Goal: Communication & Community: Answer question/provide support

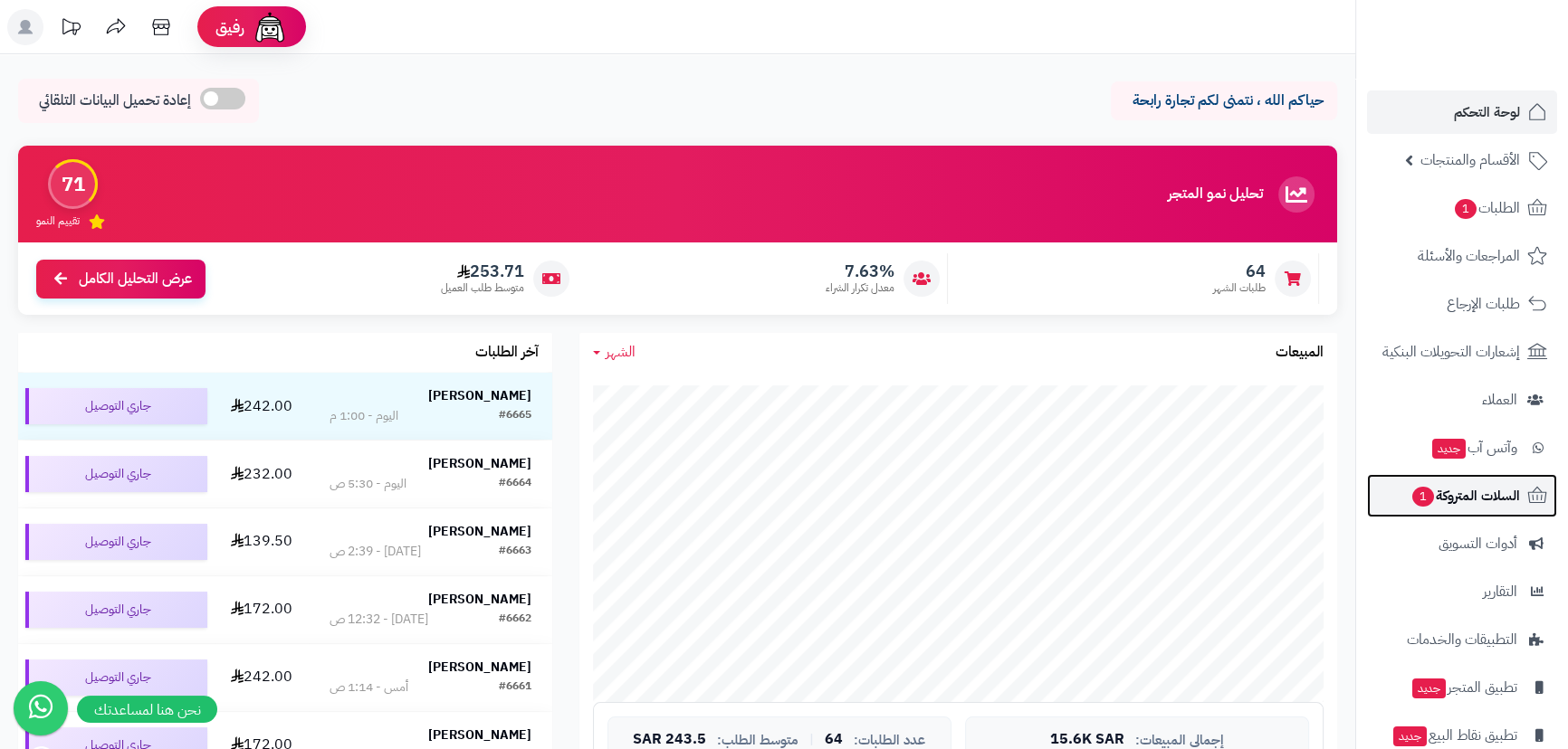
click at [775, 472] on span "السلات المتروكة 1" at bounding box center [1465, 496] width 110 height 25
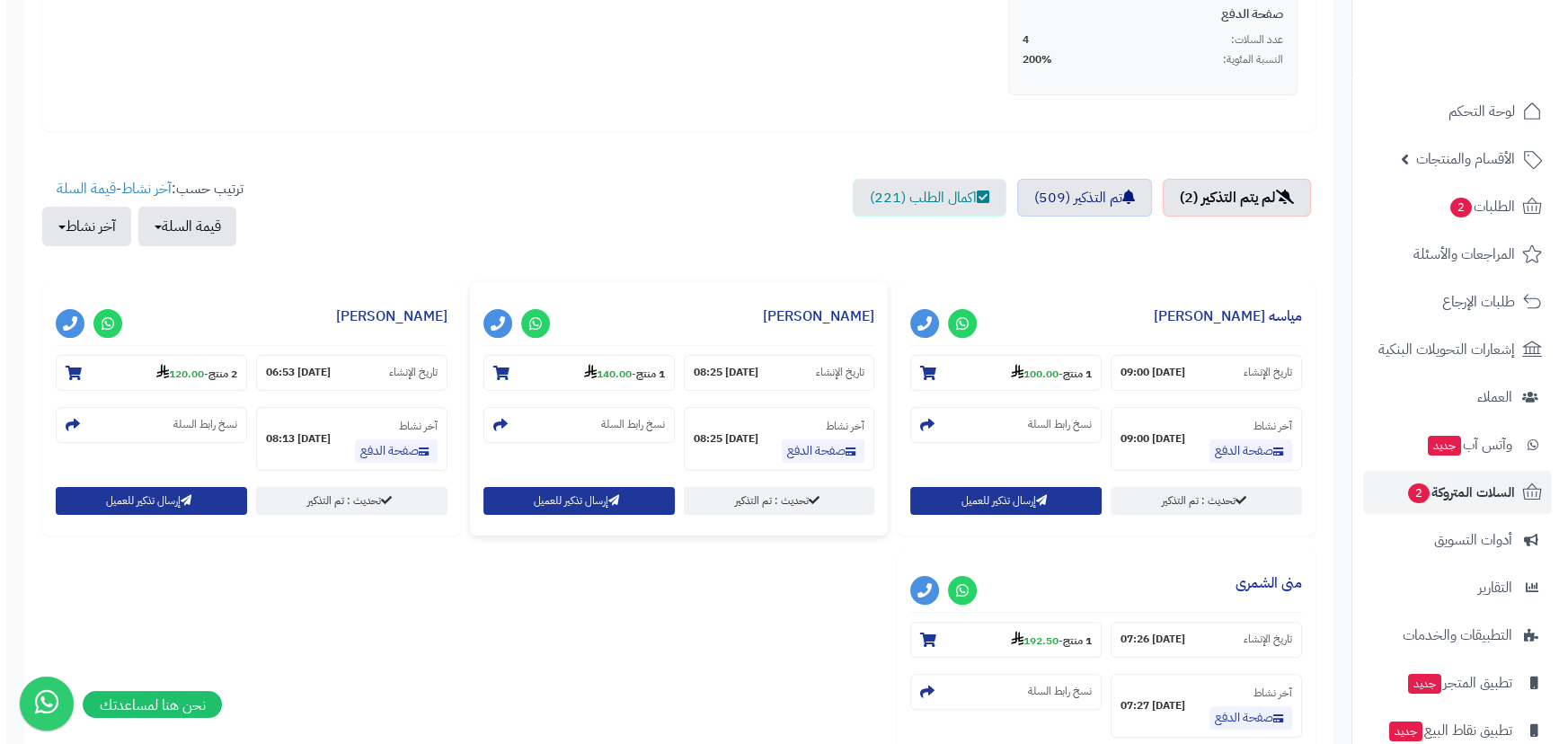
scroll to position [490, 0]
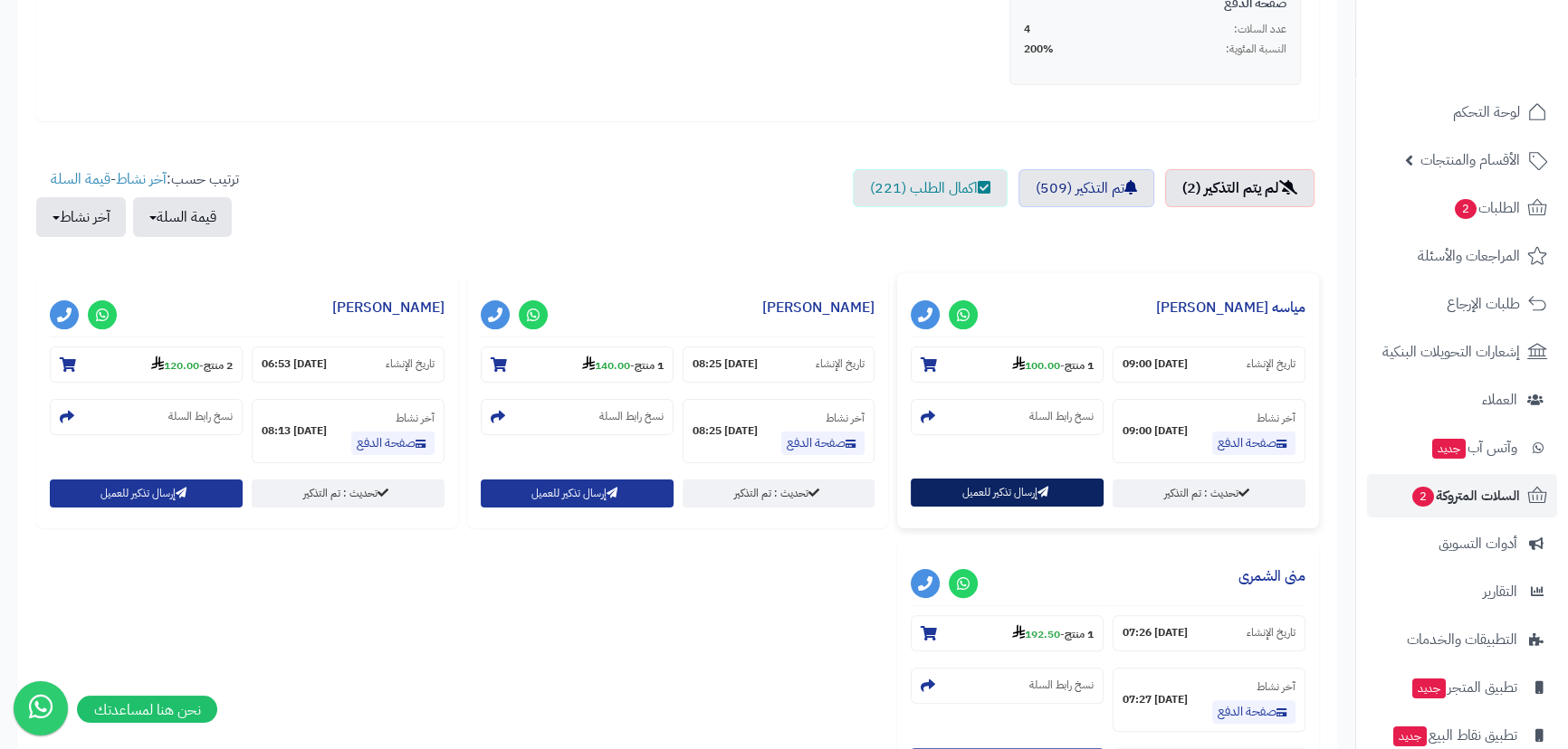
click at [984, 482] on button "إرسال تذكير للعميل" at bounding box center [1007, 492] width 193 height 28
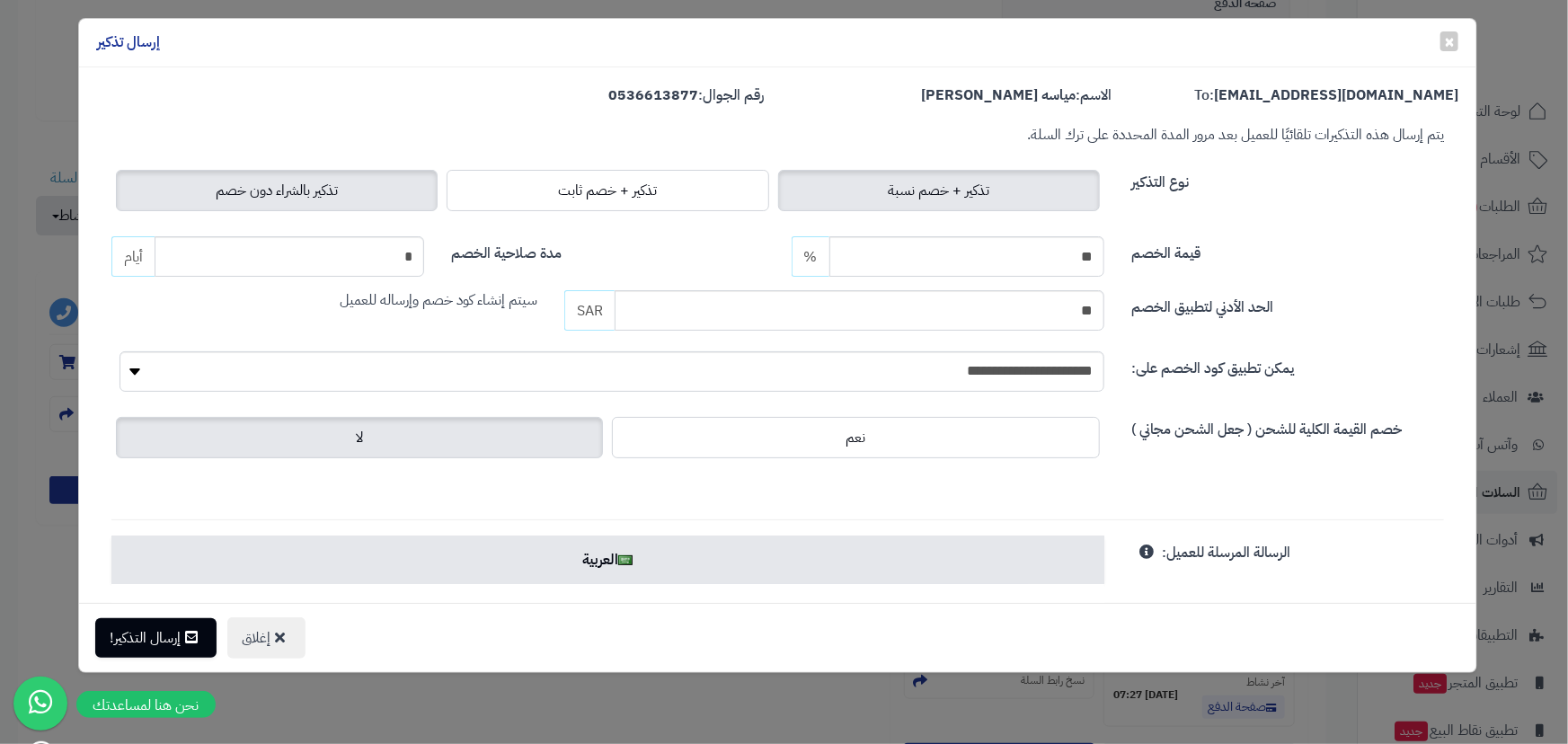
click at [378, 191] on label "تذكير بالشراء دون خصم" at bounding box center [276, 190] width 322 height 42
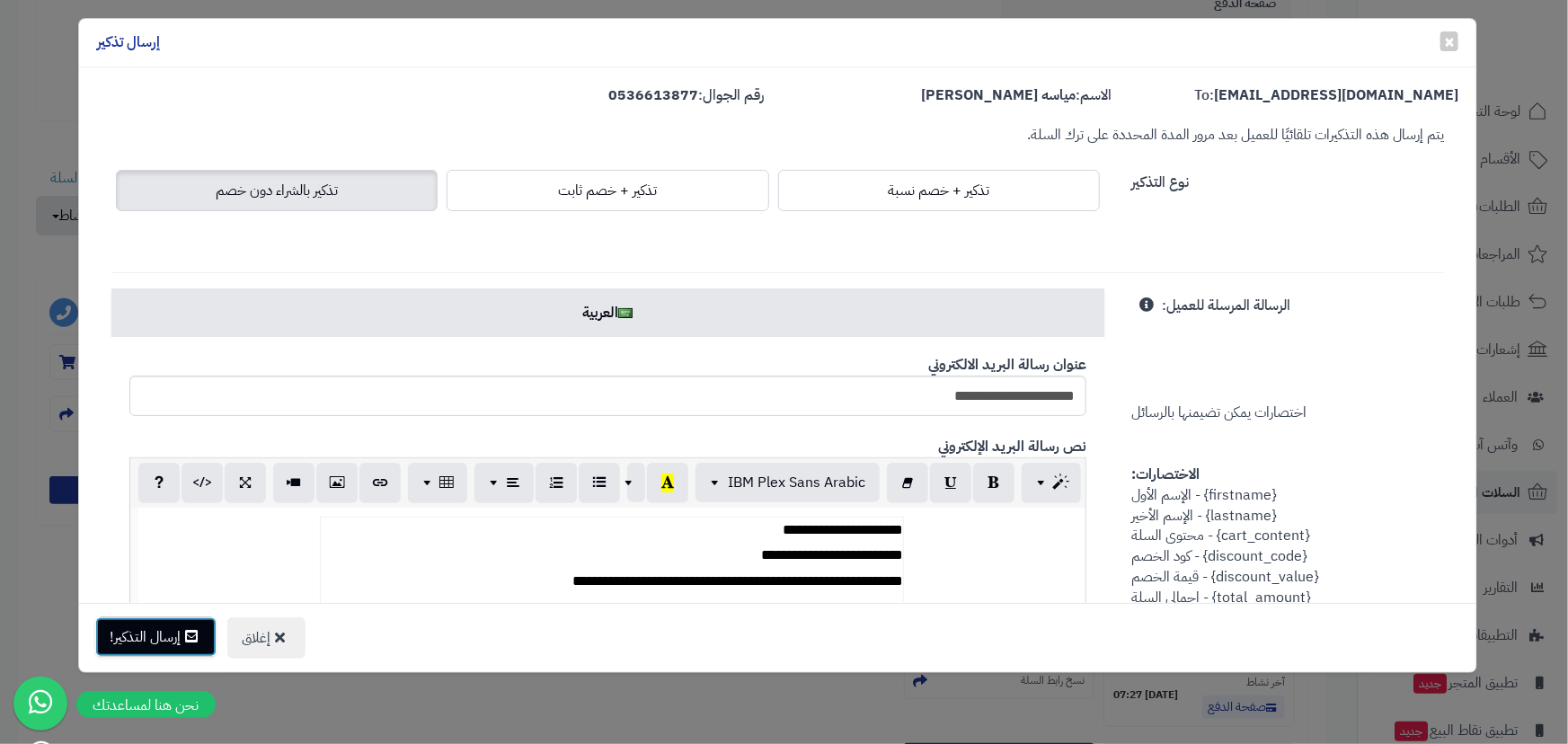
click at [172, 637] on button "إرسال التذكير!" at bounding box center [157, 637] width 122 height 40
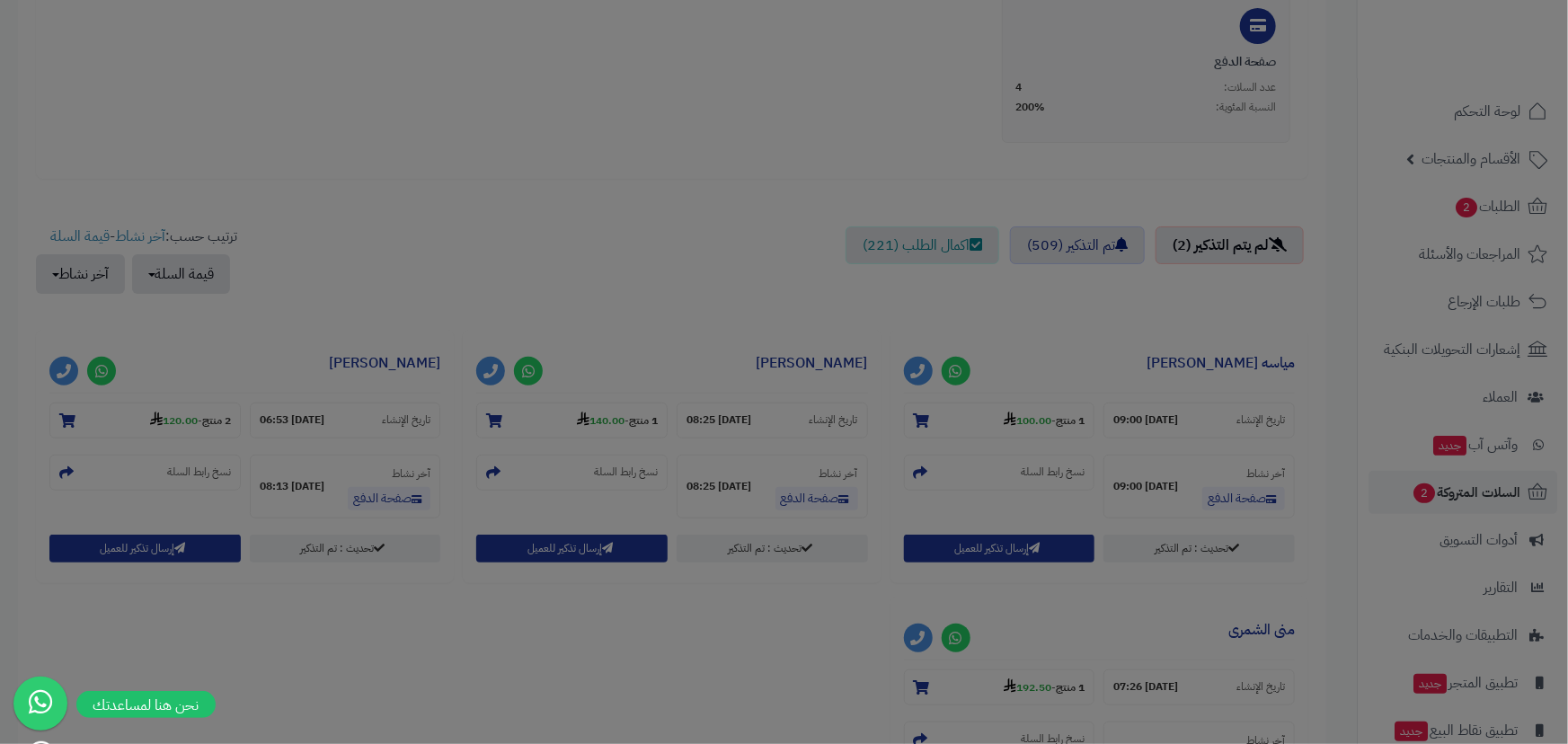
scroll to position [548, 0]
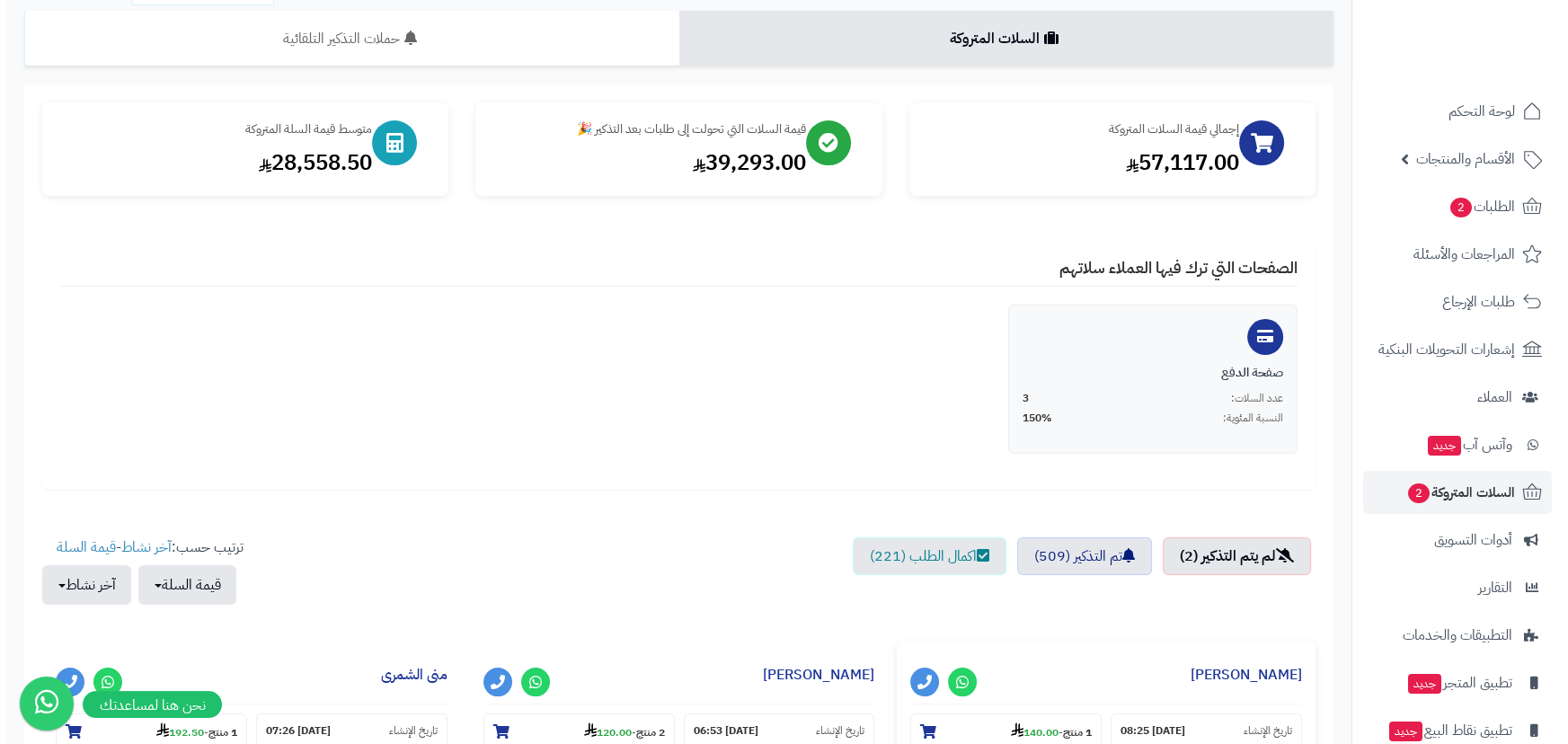
scroll to position [408, 0]
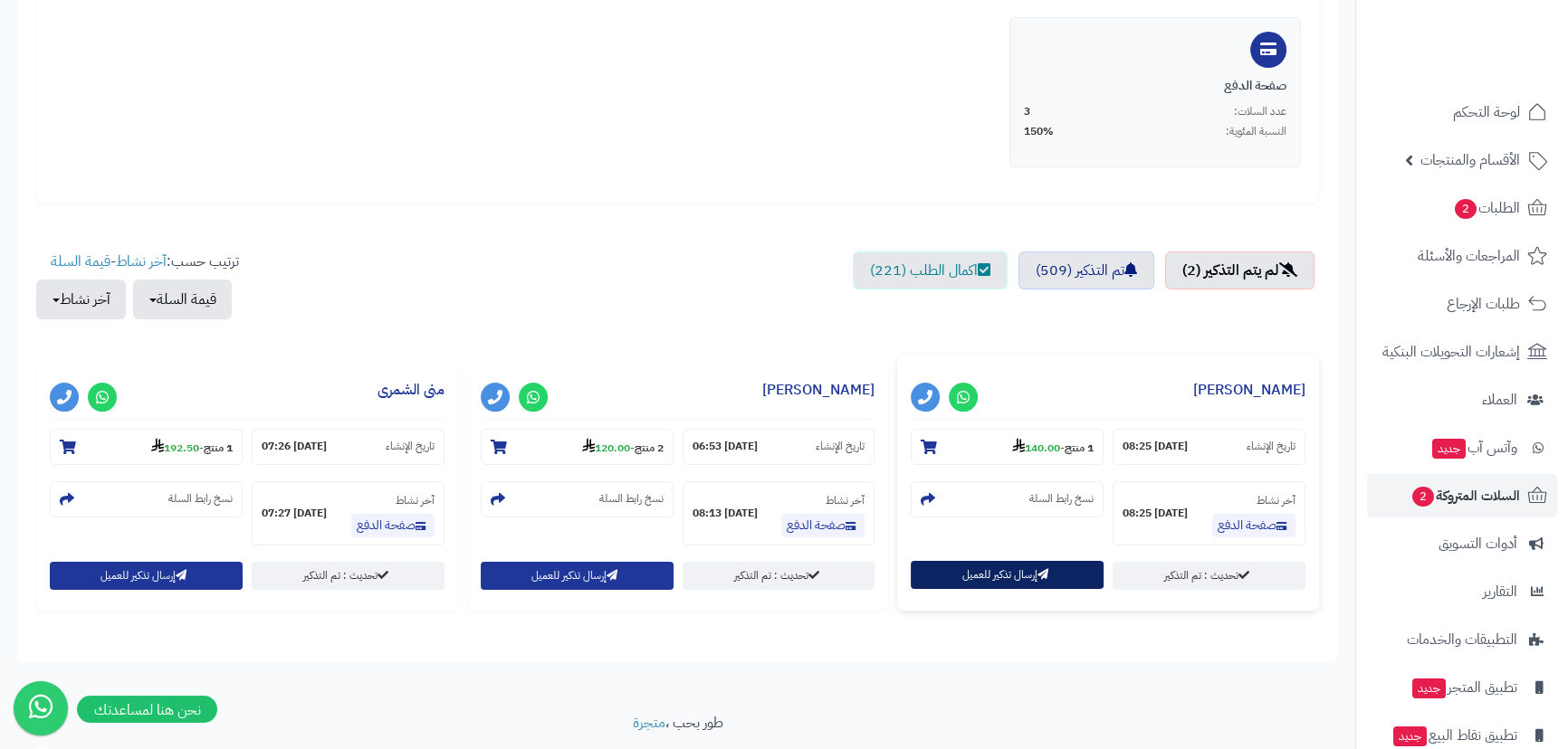
click at [991, 570] on button "إرسال تذكير للعميل" at bounding box center [1007, 575] width 193 height 28
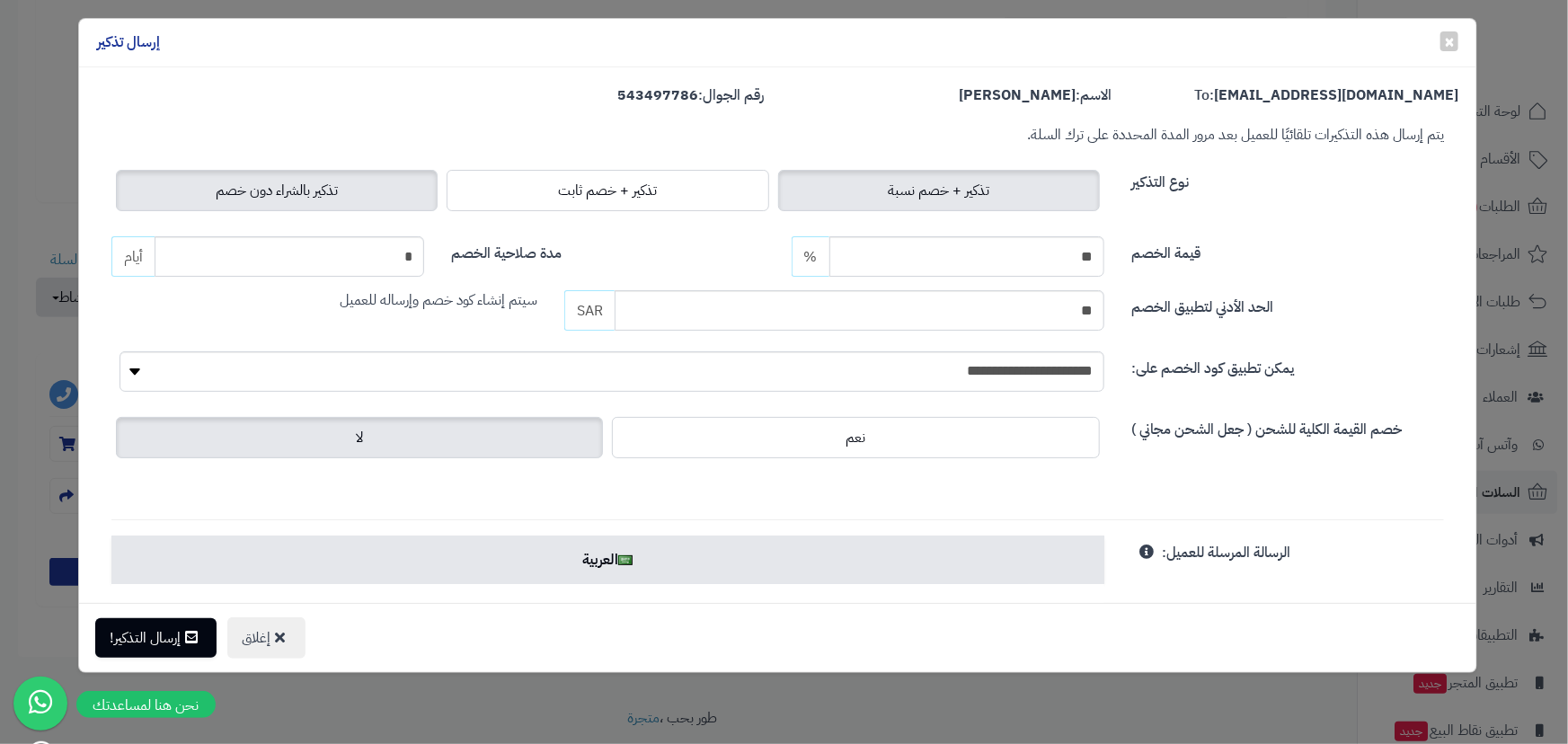
click at [251, 203] on label "تذكير بالشراء دون خصم" at bounding box center [276, 190] width 322 height 42
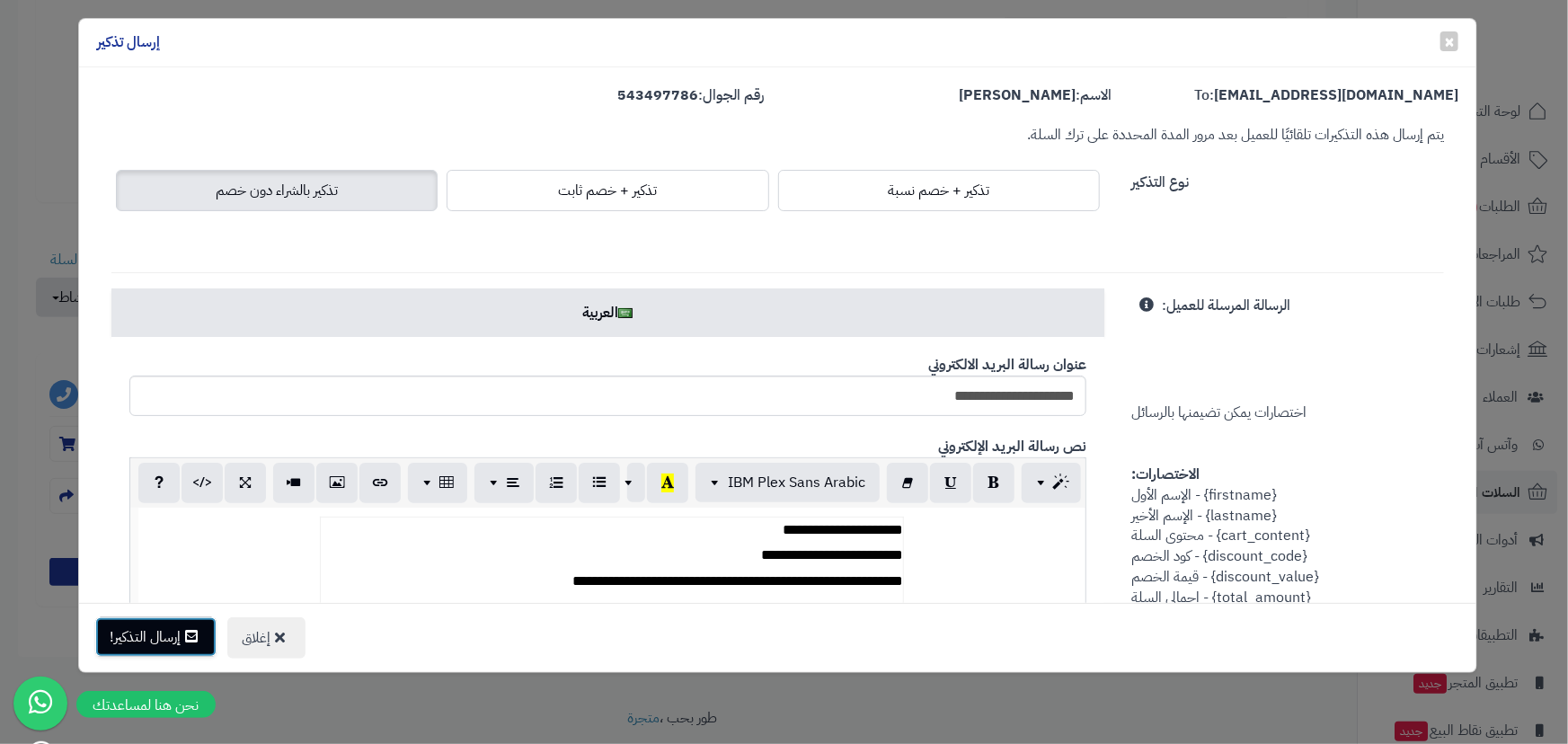
drag, startPoint x: 160, startPoint y: 626, endPoint x: 161, endPoint y: 617, distance: 9.1
click at [159, 625] on button "إرسال التذكير!" at bounding box center [157, 637] width 122 height 40
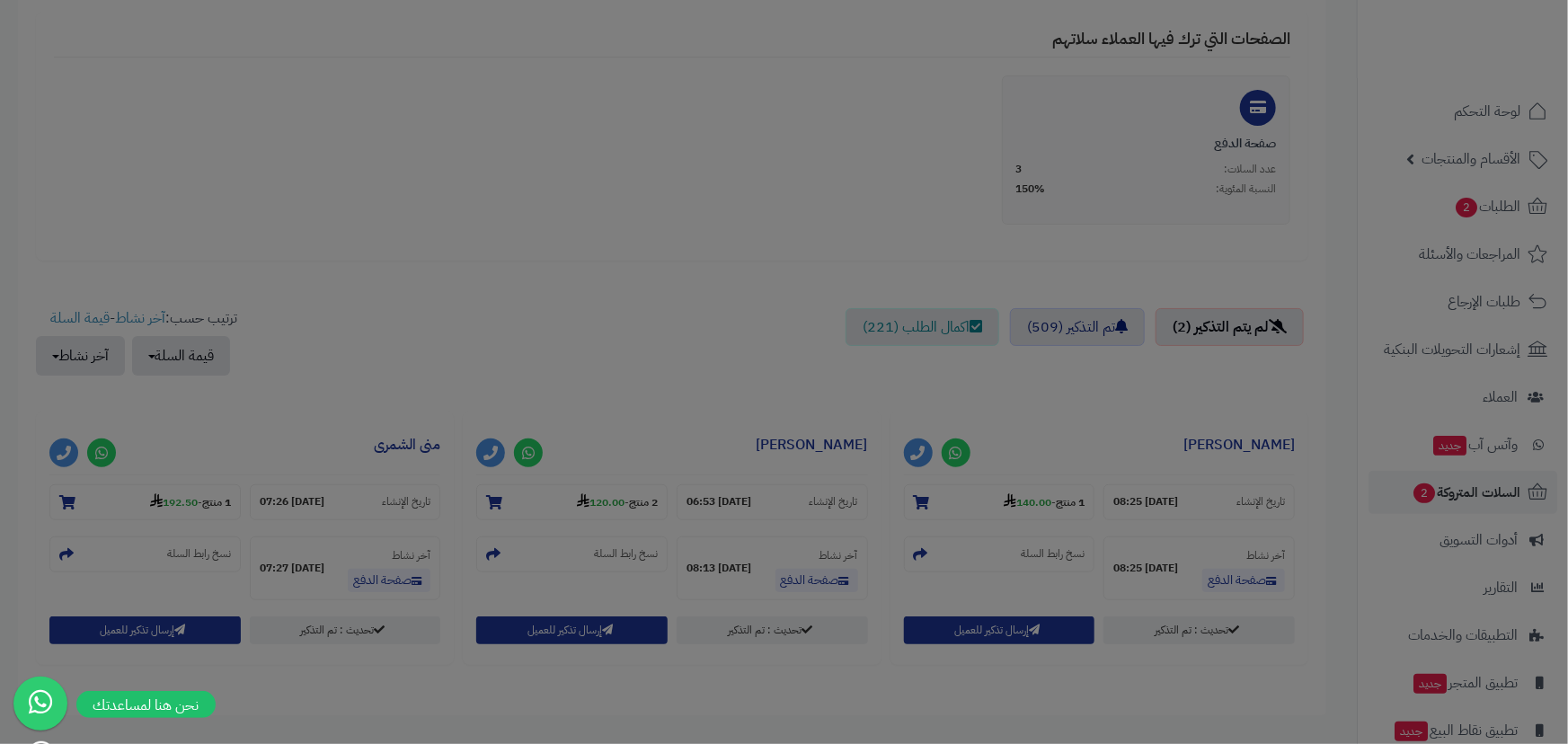
scroll to position [467, 0]
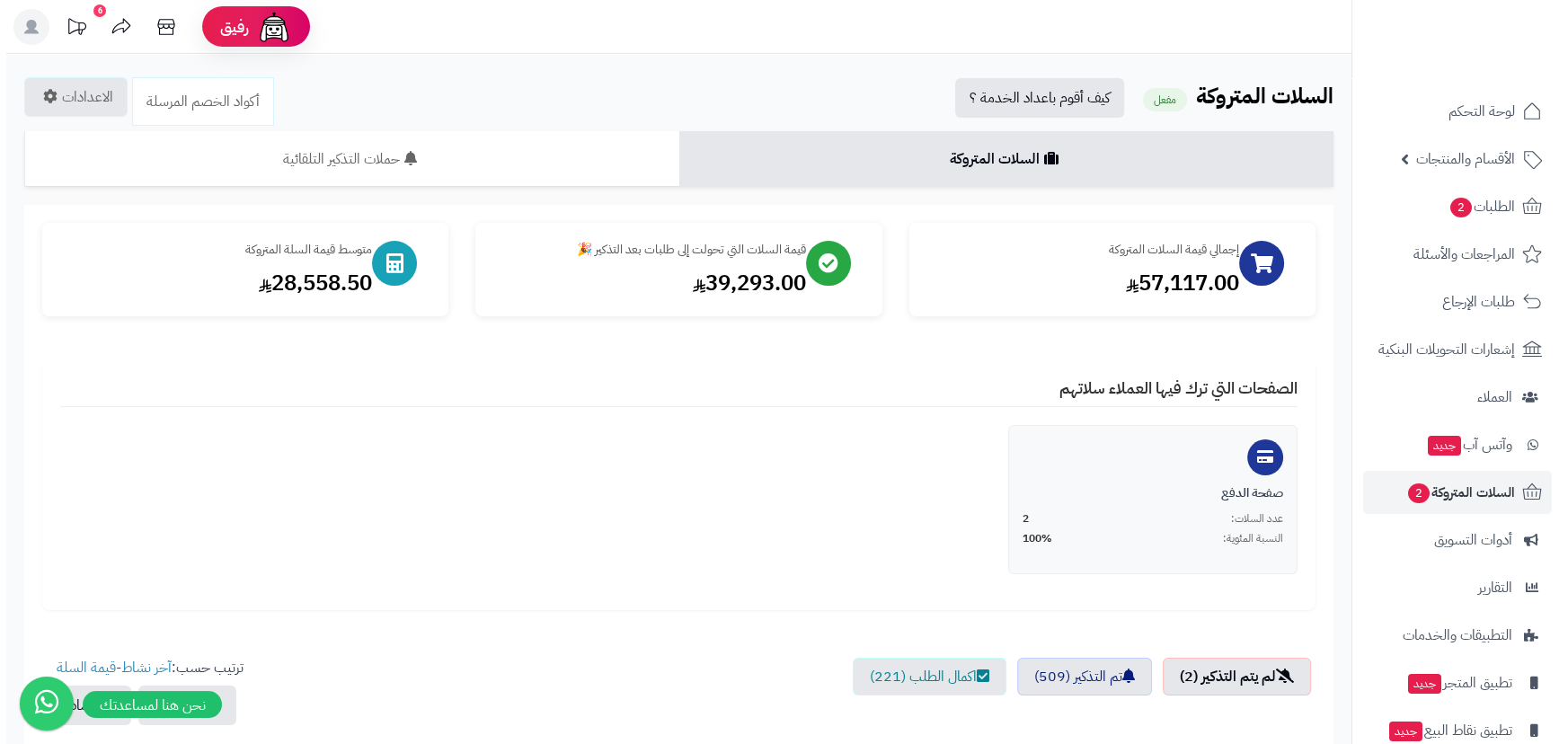
scroll to position [460, 0]
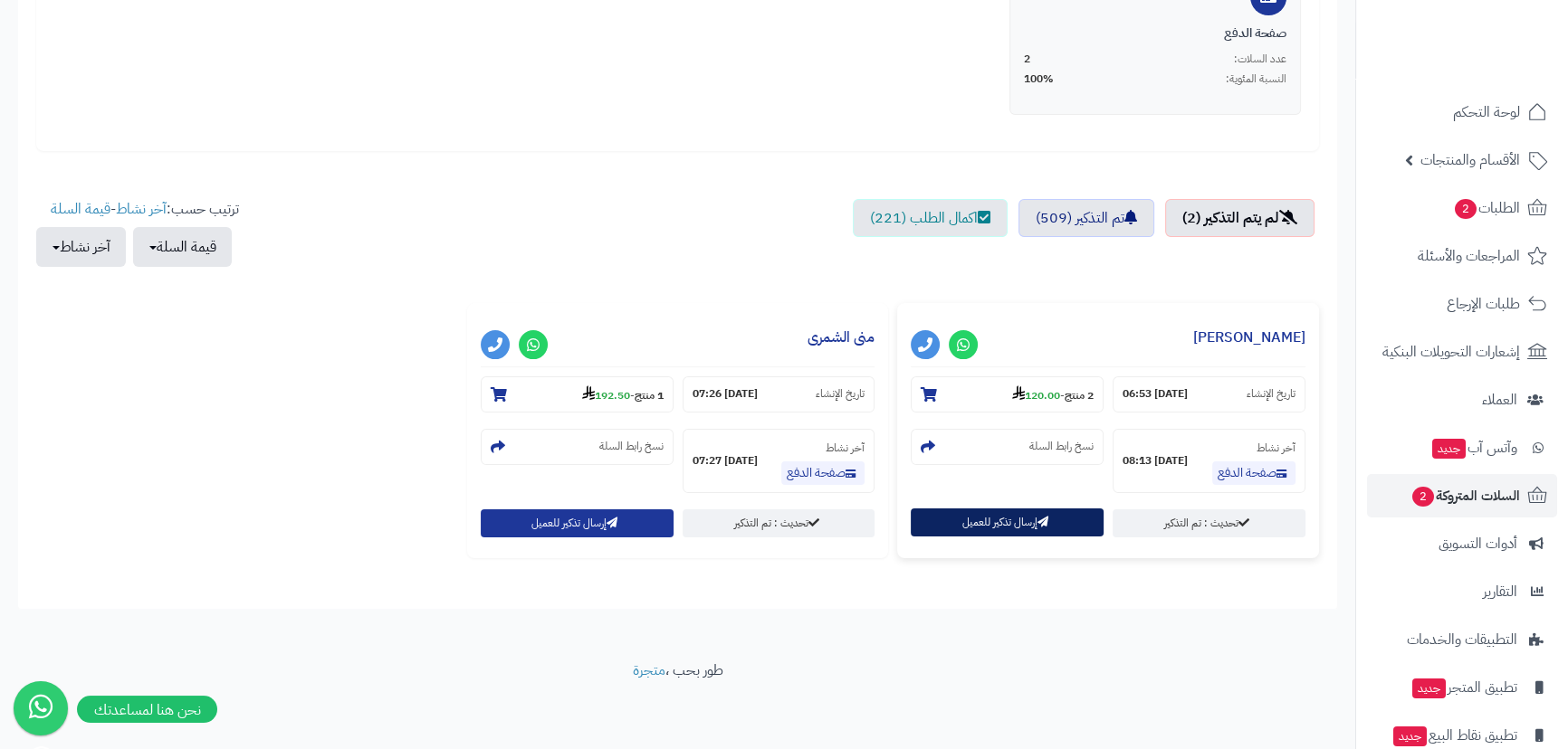
click at [1017, 517] on button "إرسال تذكير للعميل" at bounding box center [1007, 522] width 193 height 28
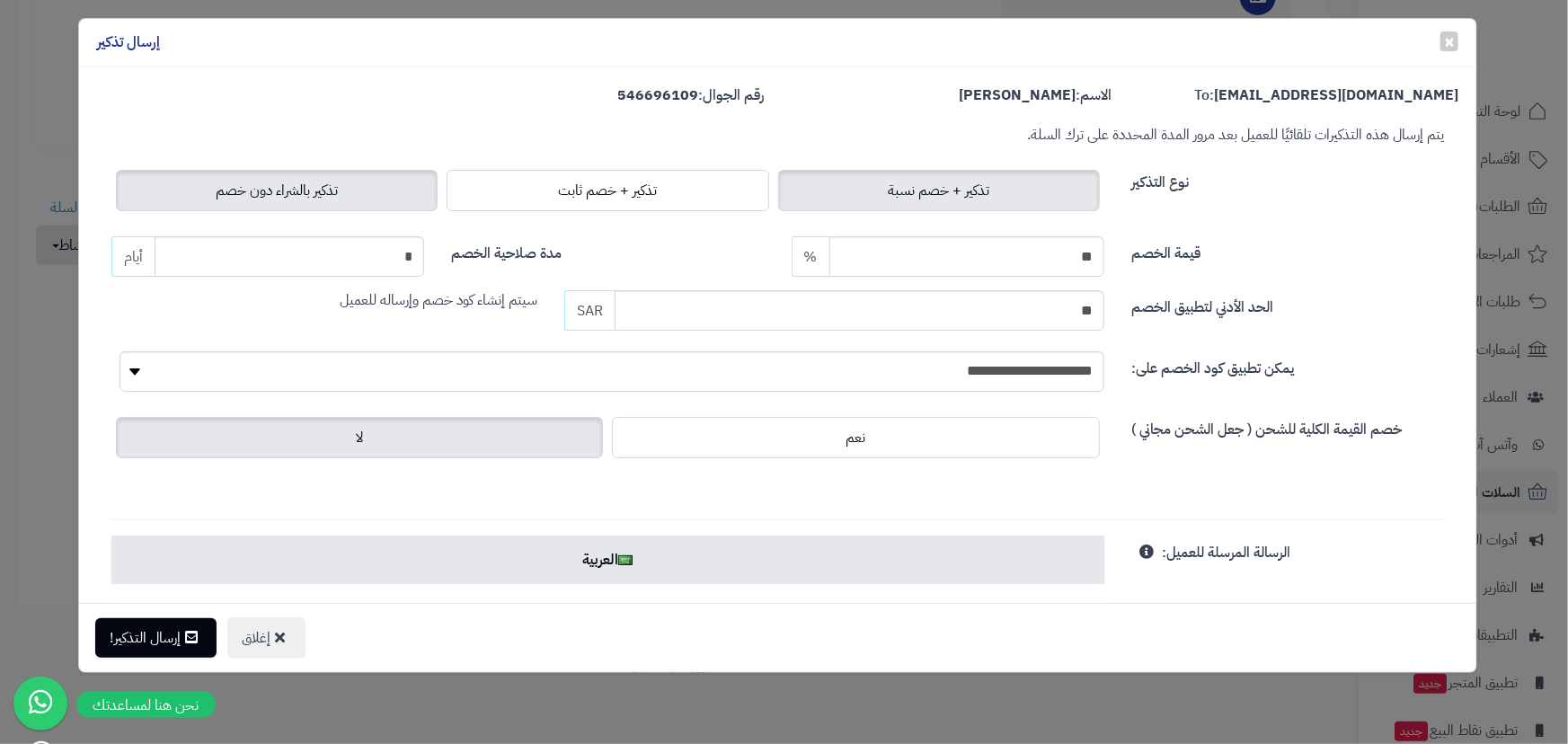
click at [294, 193] on span "تذكير بالشراء دون خصم" at bounding box center [276, 190] width 123 height 21
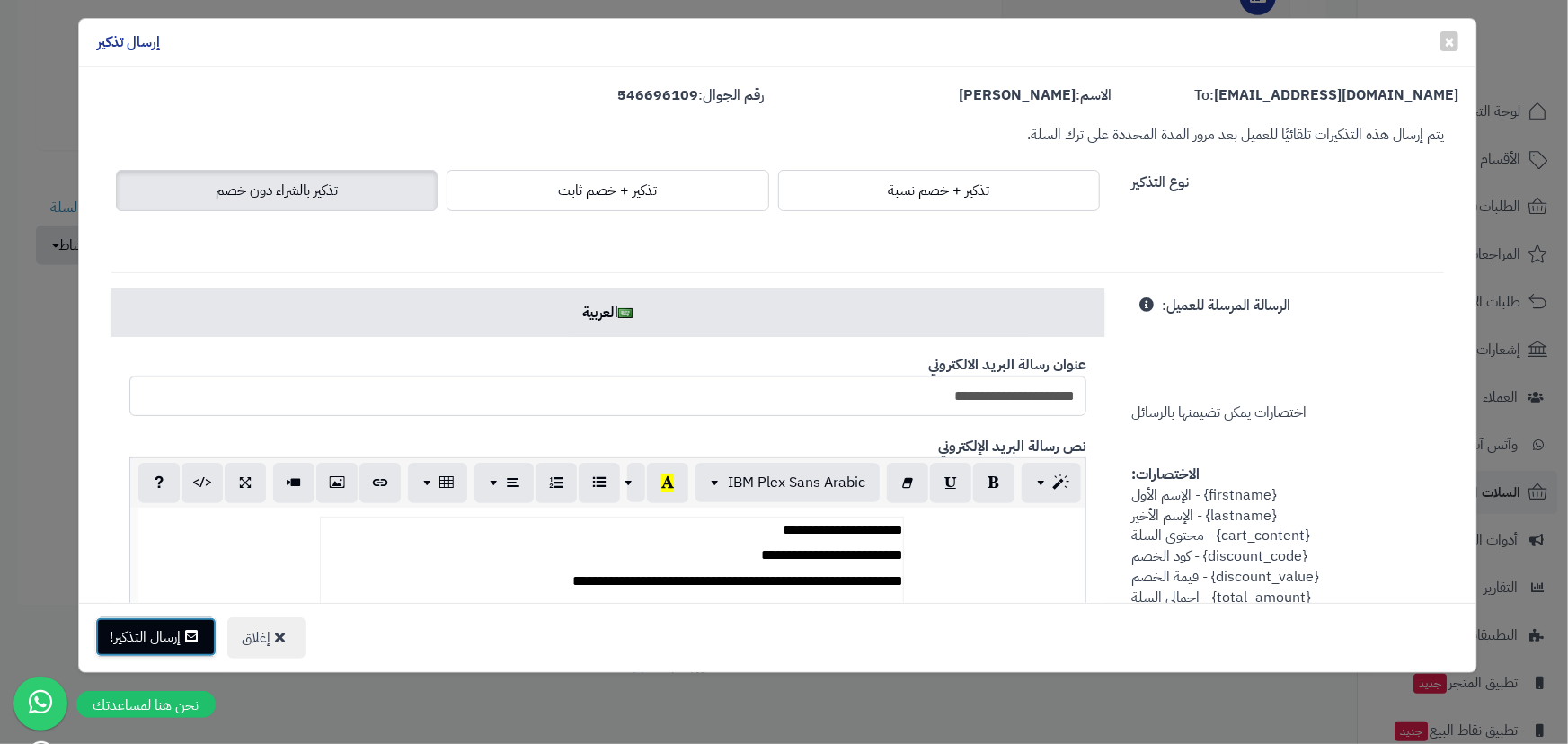
click at [183, 629] on button "إرسال التذكير!" at bounding box center [157, 637] width 122 height 40
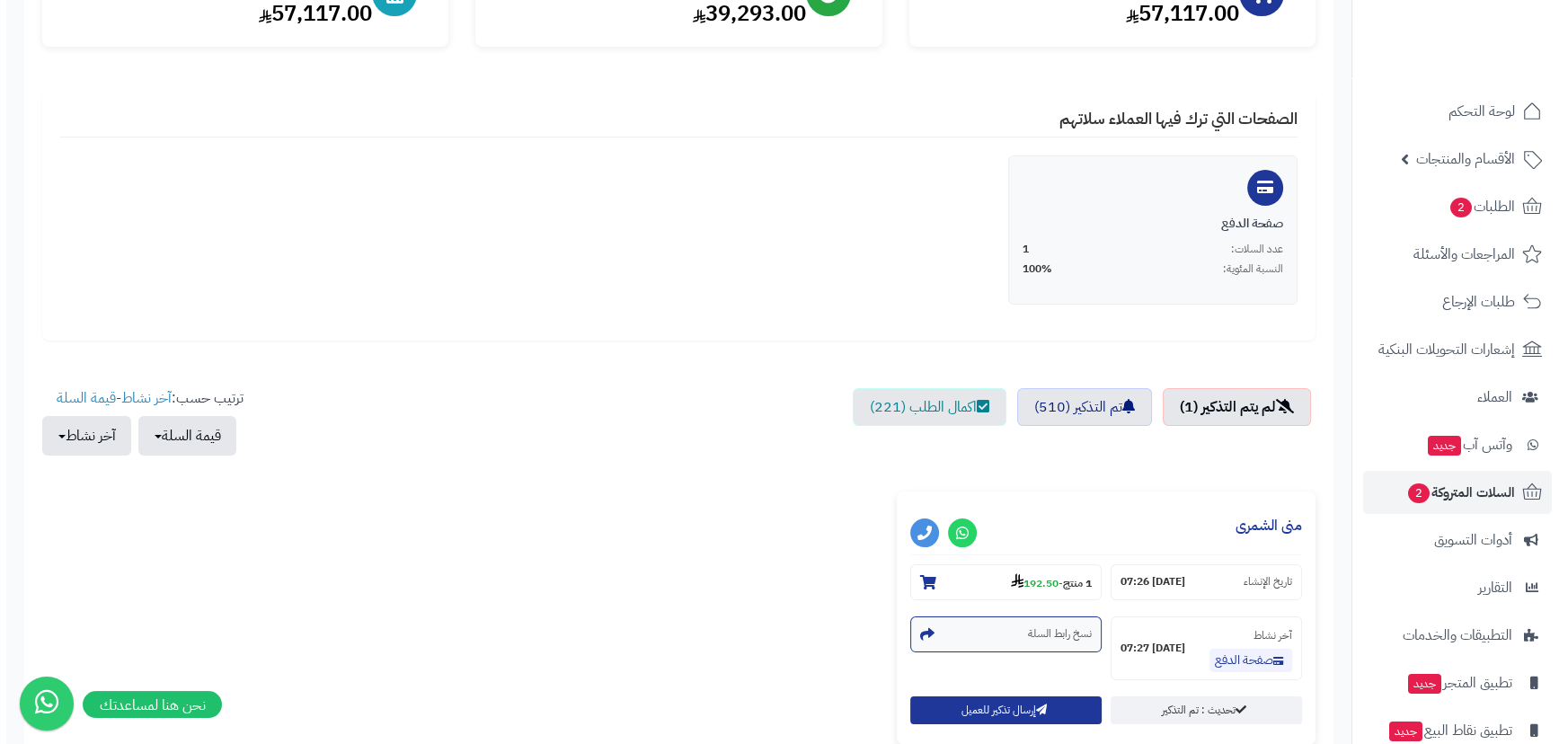
scroll to position [327, 0]
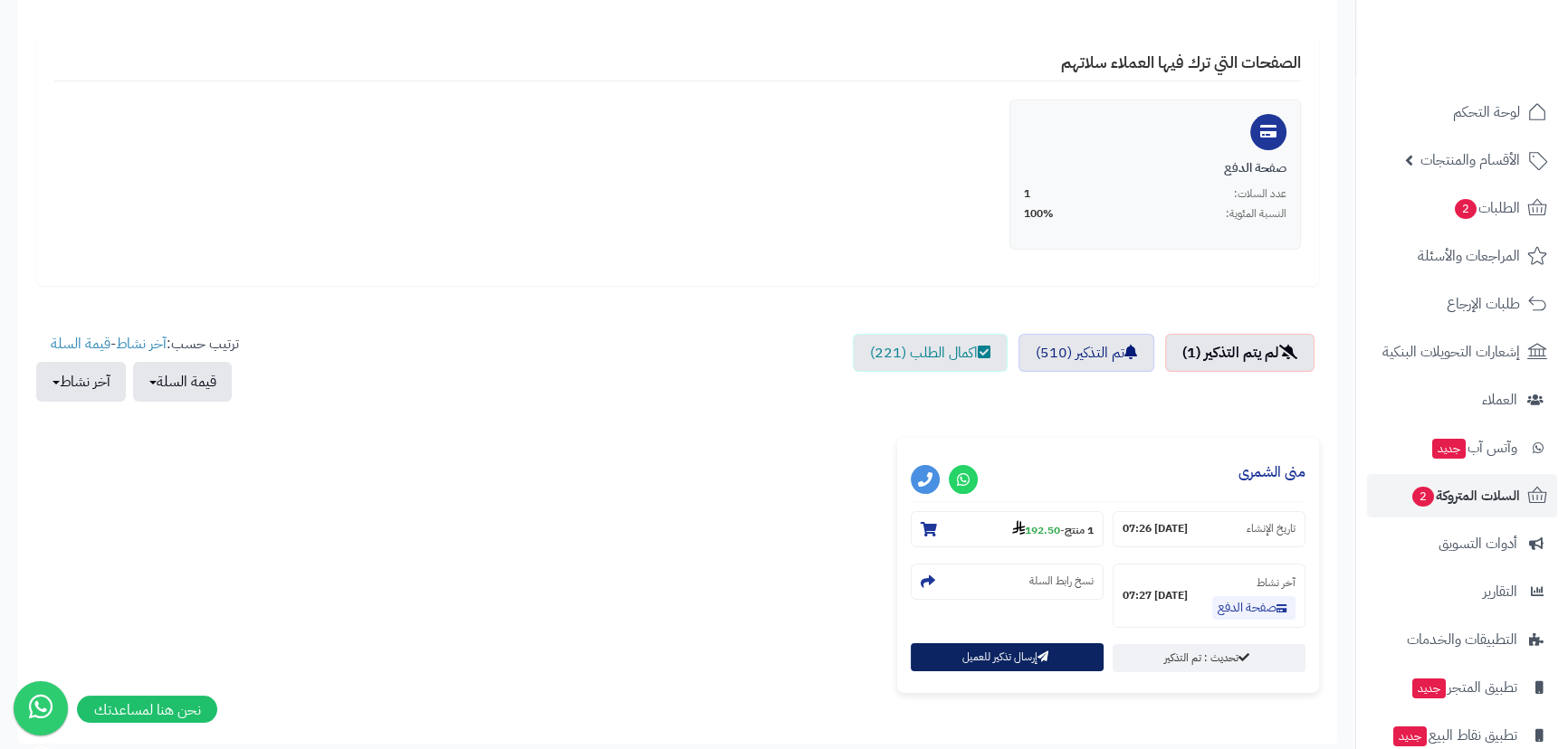
click at [1010, 662] on button "إرسال تذكير للعميل" at bounding box center [1007, 657] width 193 height 28
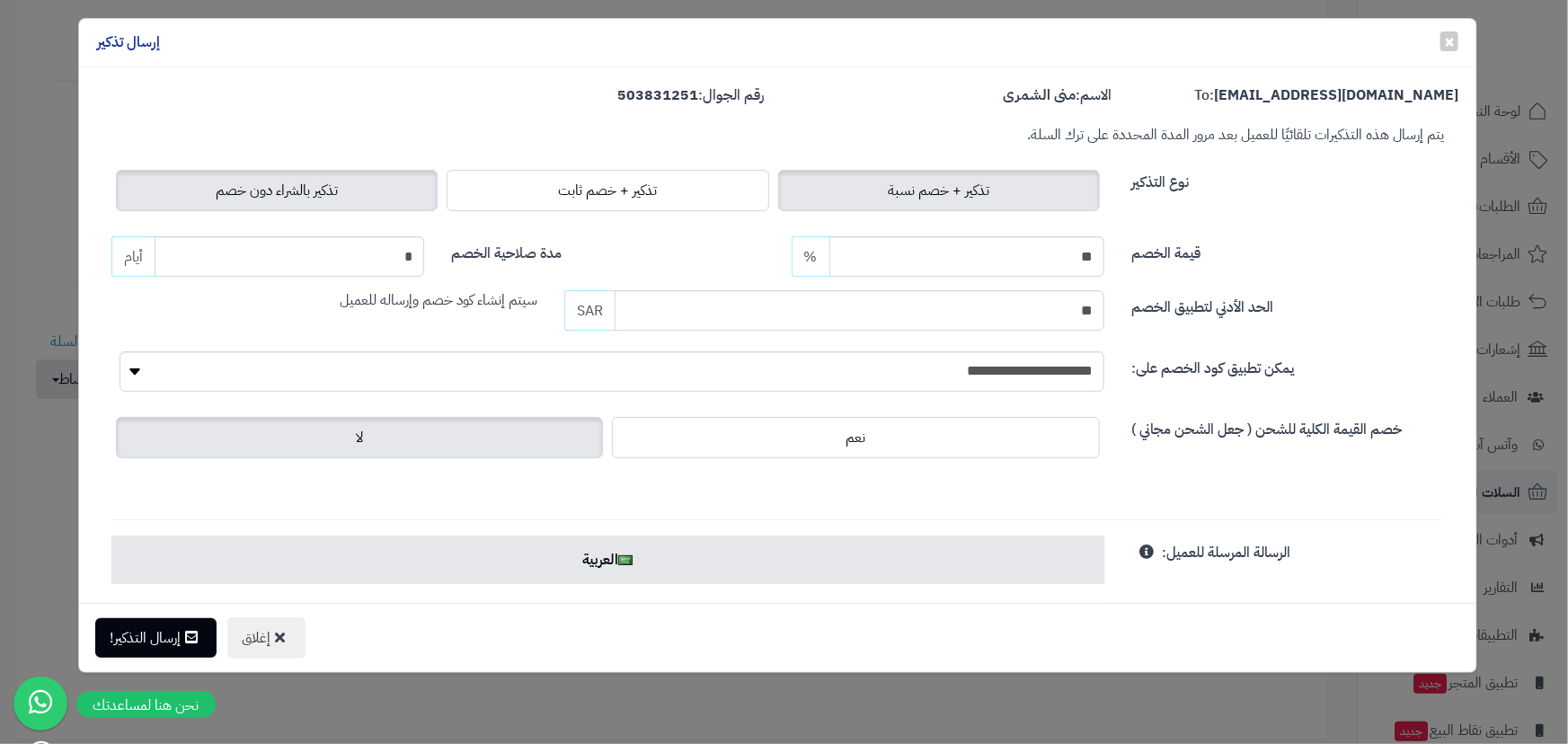
click at [225, 210] on label "تذكير بالشراء دون خصم" at bounding box center [276, 190] width 322 height 42
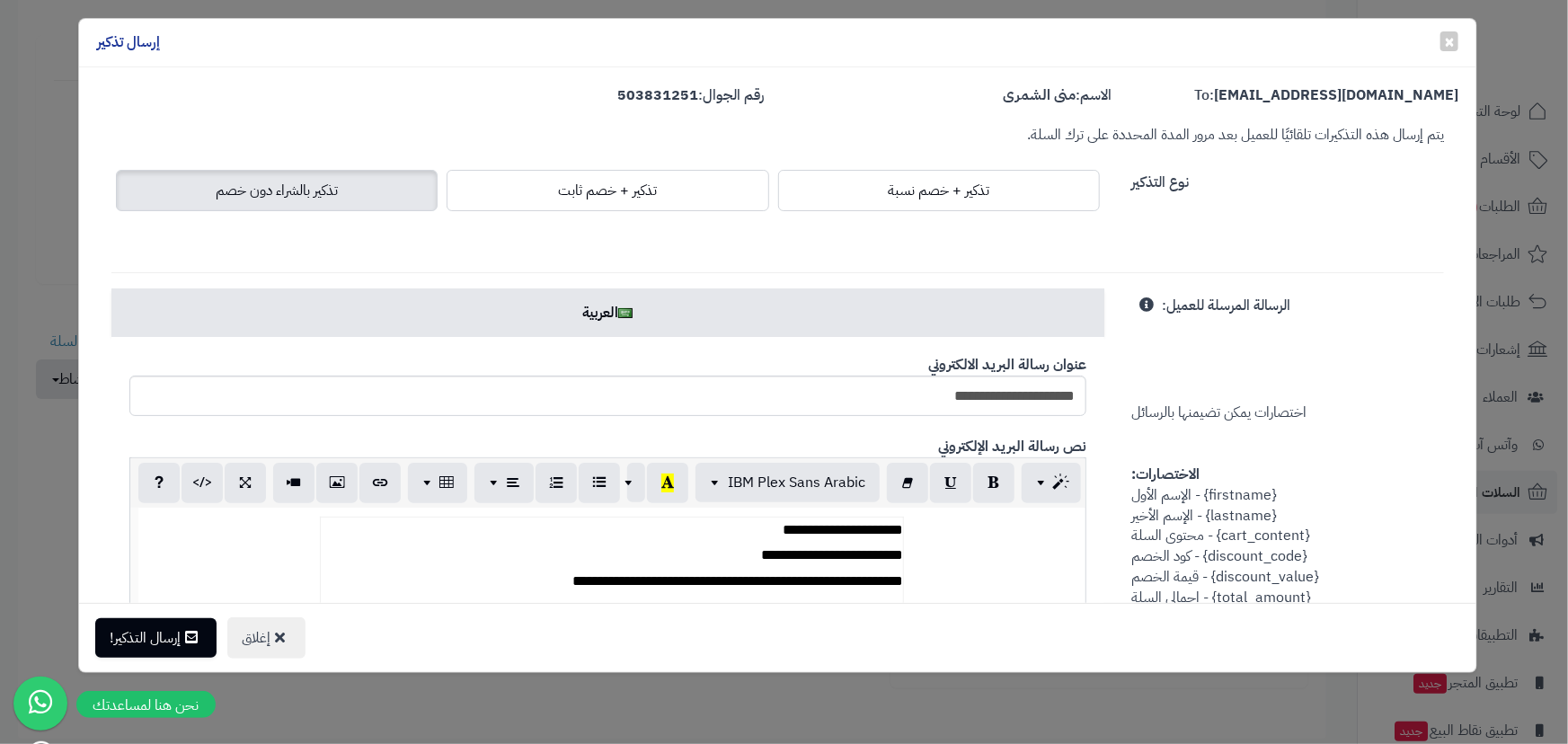
click at [174, 606] on div "إغلاق إرسال التذكير!" at bounding box center [778, 638] width 1398 height 70
click at [183, 624] on button "إرسال التذكير!" at bounding box center [157, 637] width 122 height 40
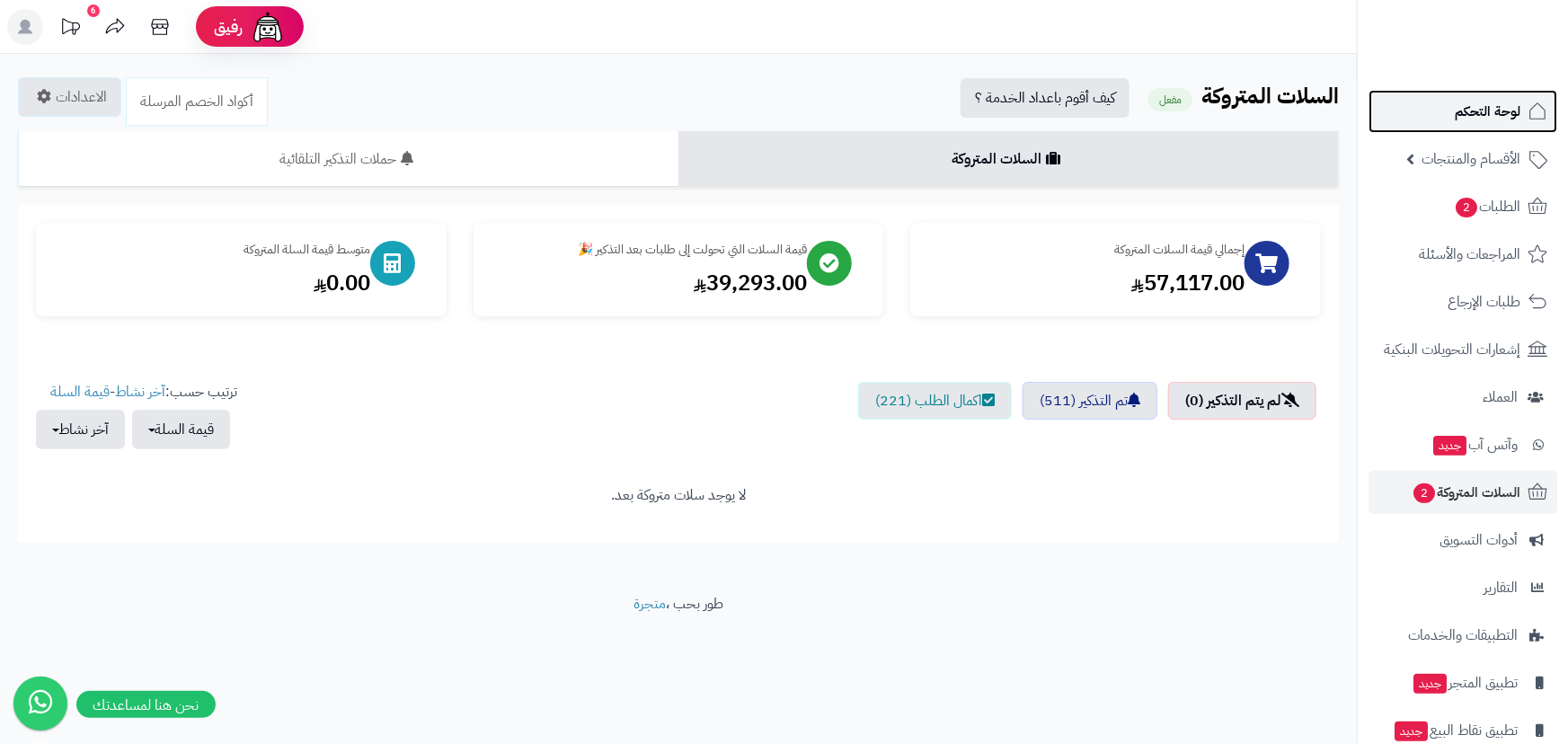
click at [1493, 117] on span "لوحة التحكم" at bounding box center [1488, 111] width 66 height 25
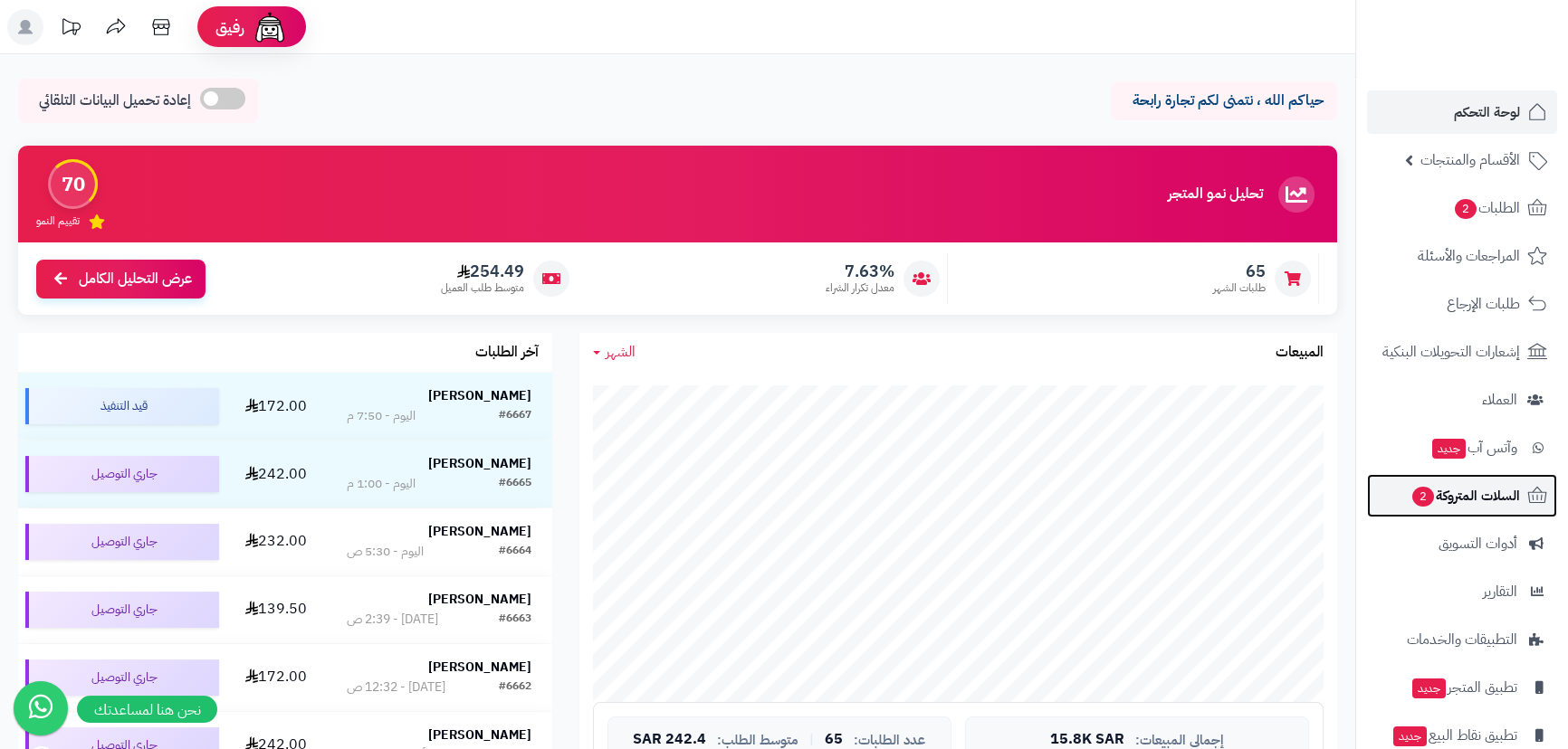
click at [1448, 485] on span "السلات المتروكة 2" at bounding box center [1465, 496] width 110 height 25
